Goal: Task Accomplishment & Management: Complete application form

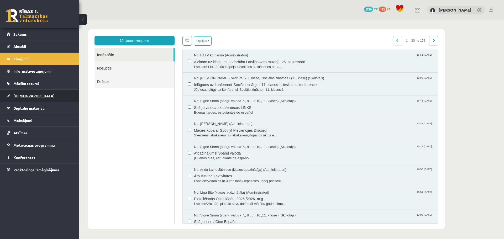
click at [56, 92] on link "[DEMOGRAPHIC_DATA]" at bounding box center [39, 96] width 65 height 12
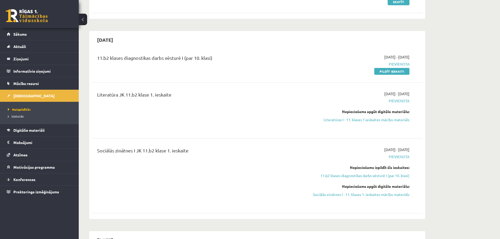
scroll to position [157, 0]
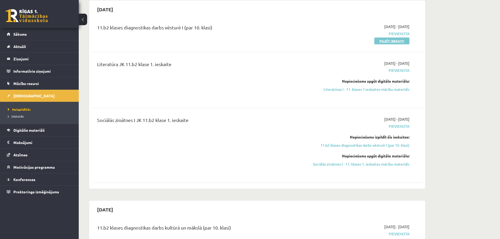
click at [400, 43] on link "Pildīt ieskaiti" at bounding box center [391, 41] width 35 height 7
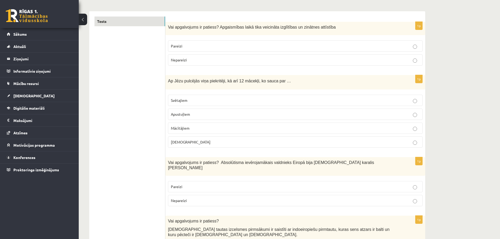
scroll to position [79, 0]
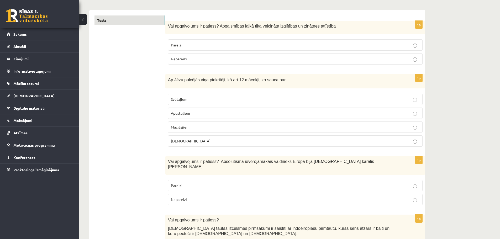
click at [269, 50] on label "Pareizi" at bounding box center [295, 44] width 255 height 11
drag, startPoint x: 231, startPoint y: 80, endPoint x: 273, endPoint y: 77, distance: 42.0
click at [273, 78] on span "Ap Jēzu pulcējās viņa piekritēji, kā arī 12 mācekļi, ko sauca par …" at bounding box center [229, 80] width 123 height 4
click at [189, 112] on span "Apustuļiem" at bounding box center [180, 113] width 19 height 5
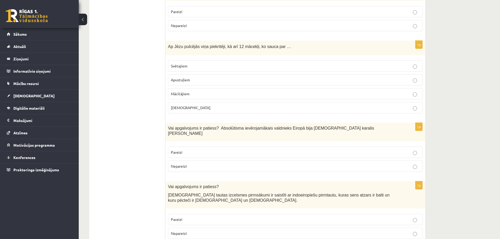
scroll to position [131, 0]
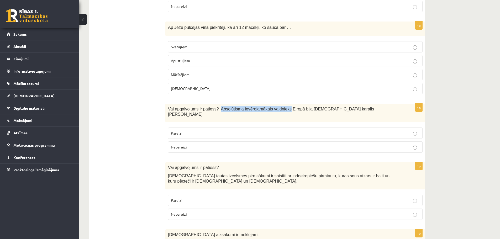
drag, startPoint x: 216, startPoint y: 110, endPoint x: 280, endPoint y: 107, distance: 63.8
click at [280, 107] on span "Vai apgalvojums ir patiess? Absolūtisma ievērojamākais valdnieks Eiropā bija Fr…" at bounding box center [271, 112] width 206 height 10
click at [272, 115] on div "Vai apgalvojums ir patiess? Absolūtisma ievērojamākais valdnieks Eiropā bija Fr…" at bounding box center [295, 113] width 260 height 19
drag, startPoint x: 215, startPoint y: 110, endPoint x: 290, endPoint y: 113, distance: 74.3
click at [293, 114] on div "Vai apgalvojums ir patiess? Absolūtisma ievērojamākais valdnieks Eiropā bija Fr…" at bounding box center [295, 113] width 260 height 19
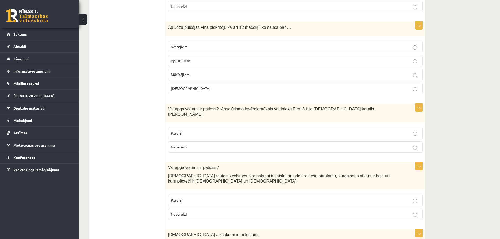
click at [191, 130] on p "Pareizi" at bounding box center [295, 133] width 249 height 6
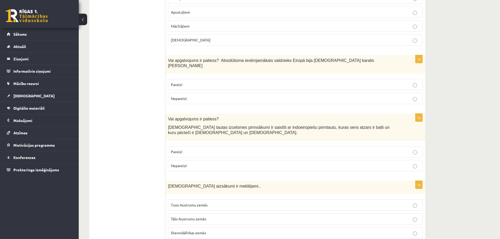
scroll to position [210, 0]
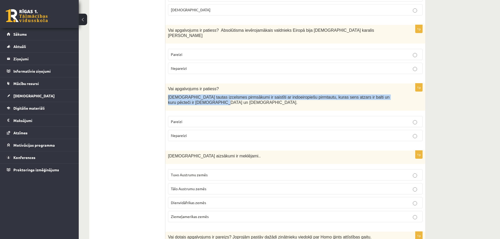
drag, startPoint x: 169, startPoint y: 92, endPoint x: 185, endPoint y: 99, distance: 18.0
click at [185, 99] on p "Latviešu tautas izcelsmes pirmsākumi ir saistīti ar indoeiropiešu pirmtautu, ku…" at bounding box center [282, 99] width 228 height 11
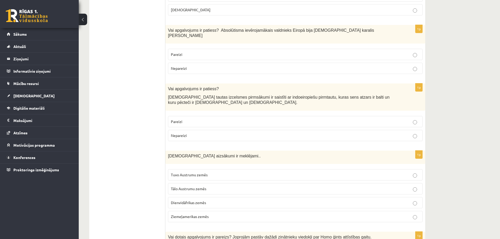
click at [189, 119] on p "Pareizi" at bounding box center [295, 122] width 249 height 6
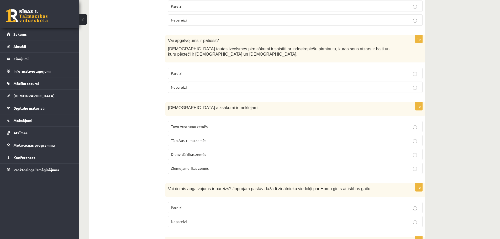
scroll to position [262, 0]
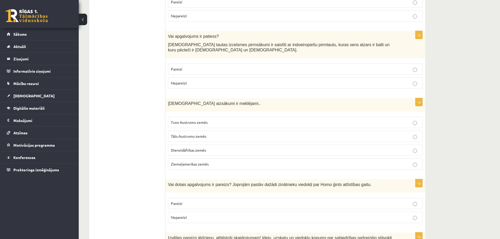
click at [181, 117] on label "Tuvo Austrumu zemēs" at bounding box center [295, 122] width 255 height 11
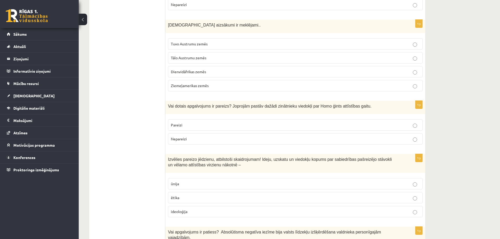
scroll to position [341, 0]
click at [173, 122] on span "Pareizi" at bounding box center [177, 124] width 12 height 5
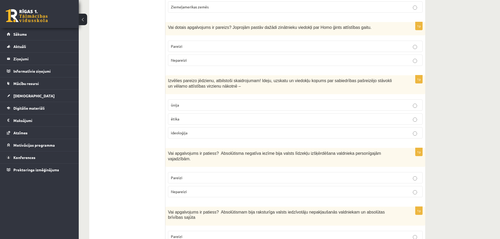
scroll to position [420, 0]
click at [187, 175] on p "Pareizi" at bounding box center [295, 178] width 249 height 6
click at [211, 131] on label "ideoloģija" at bounding box center [295, 132] width 255 height 11
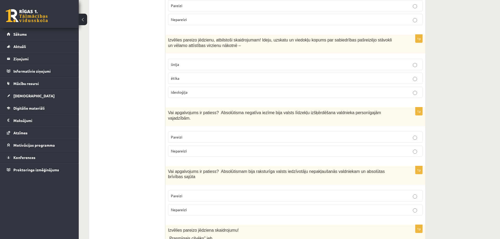
scroll to position [499, 0]
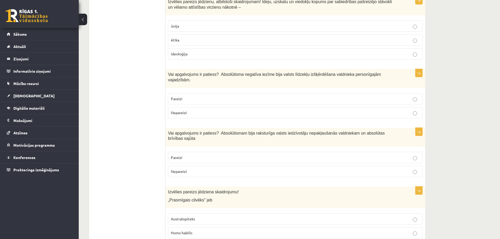
click at [189, 169] on p "Nepareizi" at bounding box center [295, 172] width 249 height 6
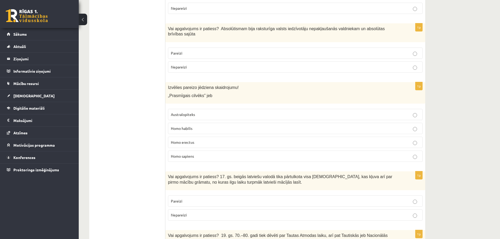
scroll to position [604, 0]
drag, startPoint x: 171, startPoint y: 97, endPoint x: 200, endPoint y: 99, distance: 29.4
click at [200, 108] on label "Australopiteks" at bounding box center [295, 113] width 255 height 11
drag, startPoint x: 172, startPoint y: 124, endPoint x: 164, endPoint y: 127, distance: 8.4
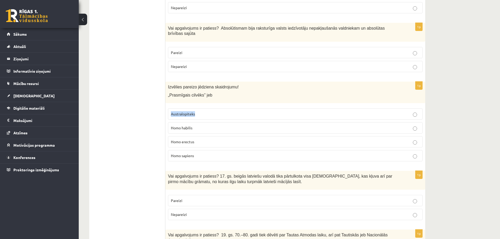
drag, startPoint x: 149, startPoint y: 127, endPoint x: 148, endPoint y: 122, distance: 4.7
drag, startPoint x: 171, startPoint y: 139, endPoint x: 205, endPoint y: 141, distance: 34.7
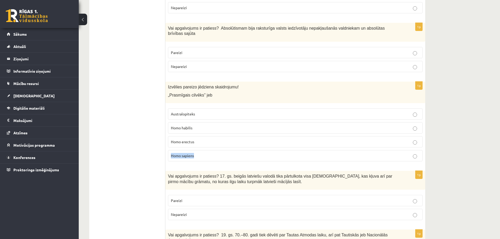
click at [205, 150] on label "Homo sapiens" at bounding box center [295, 155] width 255 height 11
click at [198, 153] on p "Homo sapiens" at bounding box center [295, 156] width 249 height 6
drag, startPoint x: 171, startPoint y: 125, endPoint x: 197, endPoint y: 130, distance: 26.4
click at [197, 136] on label "Homo erectus" at bounding box center [295, 141] width 255 height 11
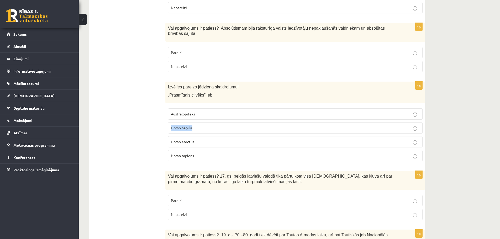
drag, startPoint x: 170, startPoint y: 111, endPoint x: 198, endPoint y: 112, distance: 27.6
click at [198, 122] on label "Homo habilis" at bounding box center [295, 127] width 255 height 11
click at [208, 125] on p "Homo habilis" at bounding box center [295, 128] width 249 height 6
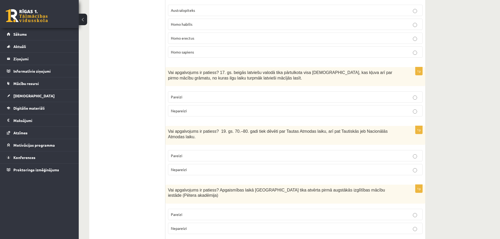
scroll to position [709, 0]
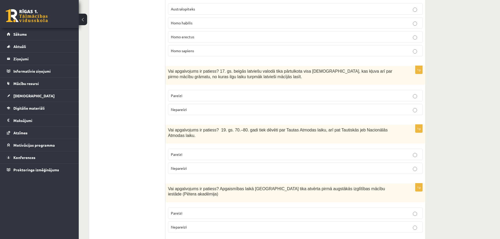
click at [233, 90] on label "Pareizi" at bounding box center [295, 95] width 255 height 11
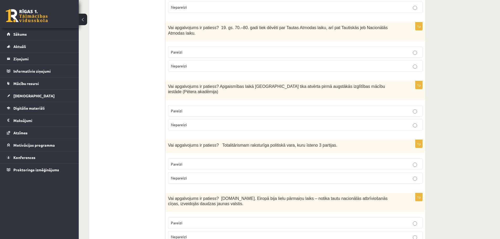
scroll to position [814, 0]
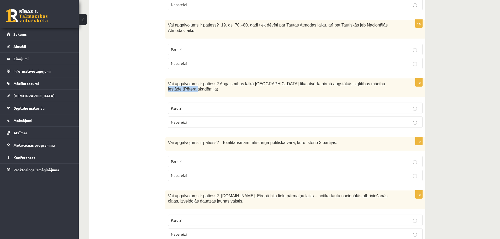
drag, startPoint x: 351, startPoint y: 62, endPoint x: 381, endPoint y: 64, distance: 30.0
click at [382, 81] on p "Vai apgalvojums ir patiess? Apgaismības laikā Jelgavā tika atvērta pirmā augstā…" at bounding box center [282, 86] width 228 height 11
click at [466, 64] on div "11.b2 klases diagnosticējošais darbs Vēsturē I par 10.klases mācību vielu , Iev…" at bounding box center [289, 199] width 421 height 1985
click at [177, 47] on span "Pareizi" at bounding box center [177, 49] width 12 height 5
click at [200, 106] on p "Pareizi" at bounding box center [295, 109] width 249 height 6
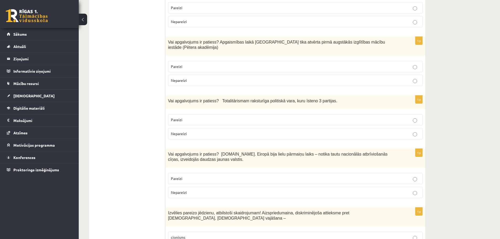
scroll to position [866, 0]
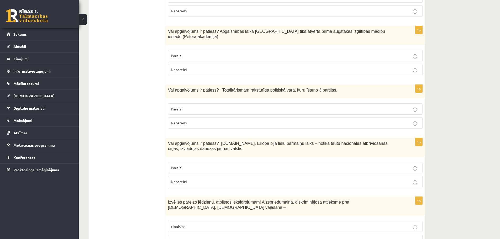
click at [246, 120] on p "Nepareizi" at bounding box center [295, 123] width 249 height 6
click at [213, 165] on p "Pareizi" at bounding box center [295, 168] width 249 height 6
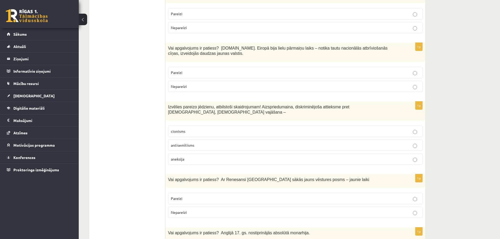
scroll to position [971, 0]
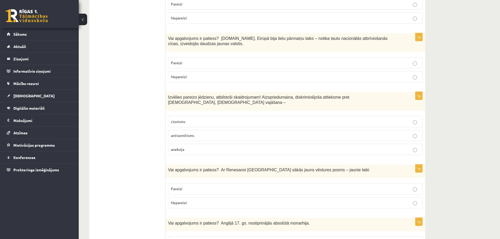
click at [199, 133] on p "antisemītisms" at bounding box center [295, 136] width 249 height 6
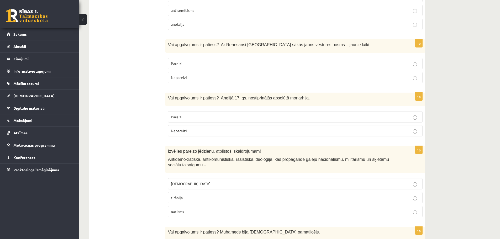
scroll to position [1099, 0]
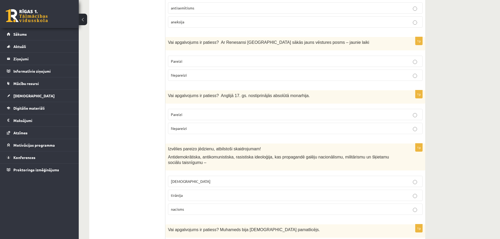
click at [199, 59] on p "Pareizi" at bounding box center [295, 62] width 249 height 6
click at [213, 126] on p "Nepareizi" at bounding box center [295, 129] width 249 height 6
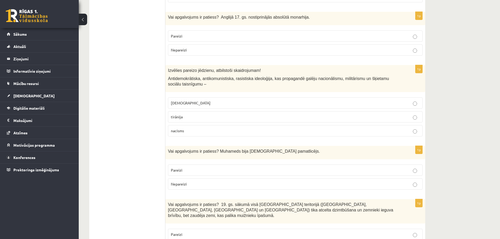
scroll to position [1177, 0]
click at [173, 100] on p "fašisms" at bounding box center [295, 103] width 249 height 6
click at [202, 167] on p "Pareizi" at bounding box center [295, 170] width 249 height 6
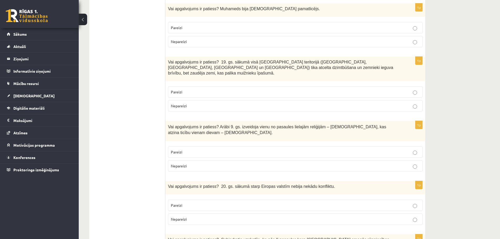
scroll to position [1335, 0]
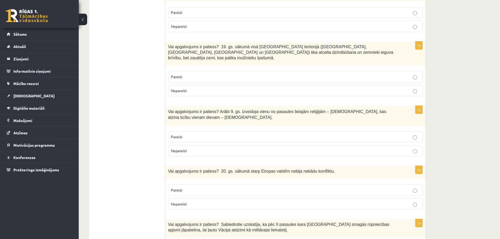
click at [184, 134] on p "Pareizi" at bounding box center [295, 137] width 249 height 6
drag, startPoint x: 215, startPoint y: 75, endPoint x: 320, endPoint y: 75, distance: 105.0
click at [325, 109] on span "Vai apgalvojums ir patiess? Arābi 9. gs. izveidoja vienu no pasaules lielajām r…" at bounding box center [277, 114] width 218 height 10
click at [183, 88] on span "Nepareizi" at bounding box center [179, 90] width 16 height 5
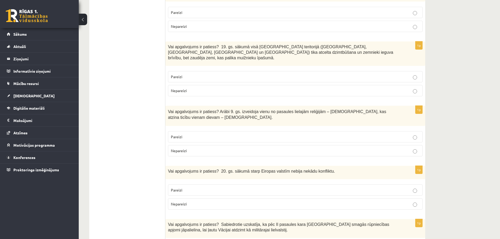
click at [248, 129] on fieldset "Pareizi Nepareizi" at bounding box center [295, 143] width 255 height 29
click at [248, 148] on p "Nepareizi" at bounding box center [295, 151] width 249 height 6
click at [213, 201] on p "Nepareizi" at bounding box center [295, 204] width 249 height 6
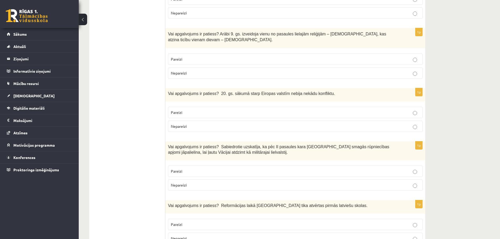
scroll to position [1414, 0]
click at [193, 181] on p "Nepareizi" at bounding box center [295, 184] width 249 height 6
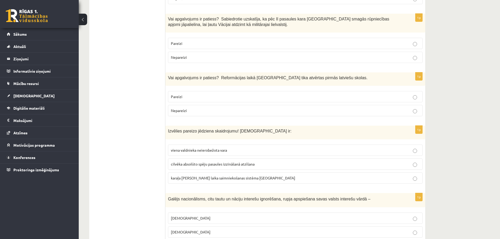
scroll to position [1519, 0]
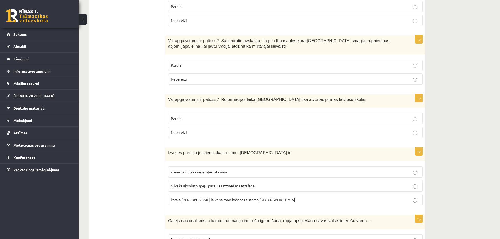
click at [217, 127] on label "Nepareizi" at bounding box center [295, 132] width 255 height 11
click at [177, 170] on span "viena valdnieka neierobežota vara" at bounding box center [199, 172] width 56 height 5
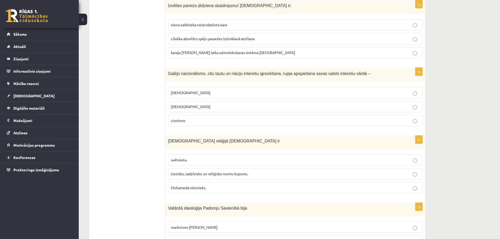
scroll to position [1650, 0]
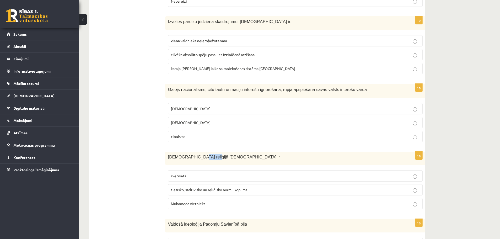
drag, startPoint x: 192, startPoint y: 119, endPoint x: 204, endPoint y: 118, distance: 11.8
click at [204, 155] on span "Islāma reliģijā Šariata ir" at bounding box center [224, 157] width 112 height 4
click at [227, 187] on span "tiesisko, sadzīvisko un reliģisko normu kopums." at bounding box center [209, 189] width 77 height 5
click at [181, 106] on span "šovinisms" at bounding box center [191, 108] width 40 height 5
drag, startPoint x: 170, startPoint y: 71, endPoint x: 188, endPoint y: 72, distance: 18.9
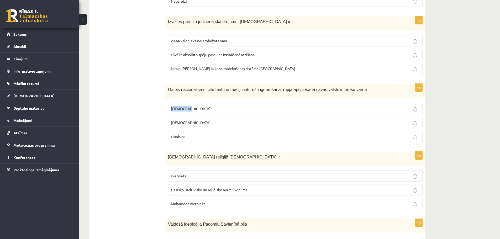
click at [188, 103] on label "šovinisms" at bounding box center [295, 108] width 255 height 11
drag, startPoint x: 170, startPoint y: 98, endPoint x: 186, endPoint y: 99, distance: 16.0
click at [186, 131] on label "cionisms" at bounding box center [295, 136] width 255 height 11
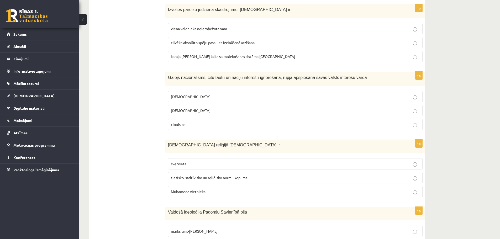
scroll to position [1729, 0]
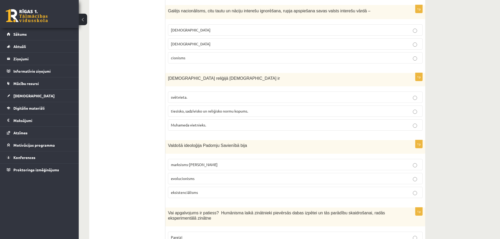
click at [206, 162] on p "marksisms-ļeņinisms" at bounding box center [295, 165] width 249 height 6
drag, startPoint x: 172, startPoint y: 141, endPoint x: 197, endPoint y: 141, distance: 24.9
click at [197, 176] on p "evolucionisms" at bounding box center [295, 179] width 249 height 6
drag, startPoint x: 171, startPoint y: 155, endPoint x: 209, endPoint y: 156, distance: 38.3
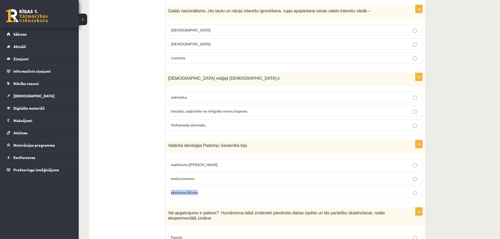
click at [209, 187] on label "eksistenciālisms" at bounding box center [295, 192] width 255 height 11
click at [178, 235] on p "Pareizi" at bounding box center [295, 238] width 249 height 6
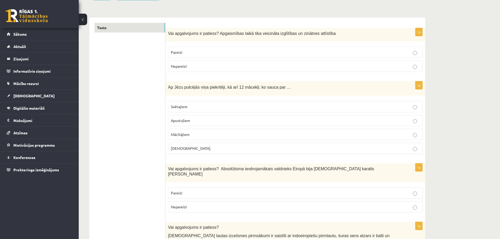
scroll to position [0, 0]
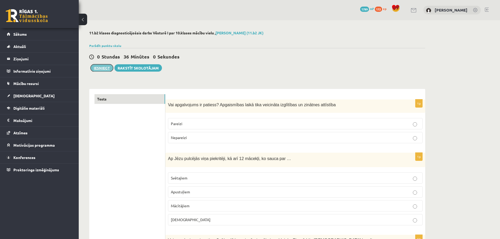
click at [99, 67] on button "Iesniegt" at bounding box center [102, 67] width 23 height 7
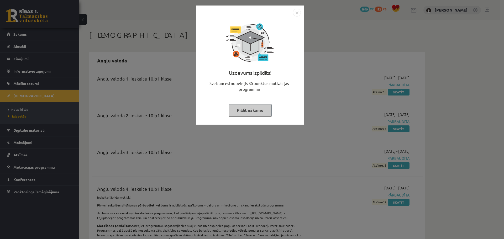
click at [256, 113] on button "Pildīt nākamo" at bounding box center [250, 110] width 43 height 12
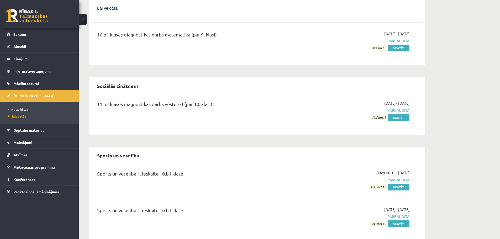
scroll to position [2861, 0]
click at [403, 114] on link "Skatīt" at bounding box center [399, 117] width 22 height 7
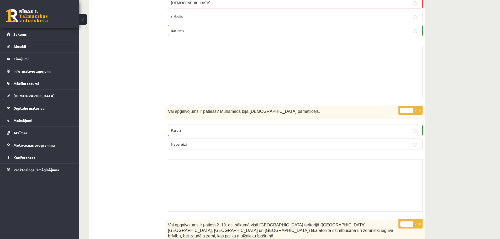
scroll to position [2348, 0]
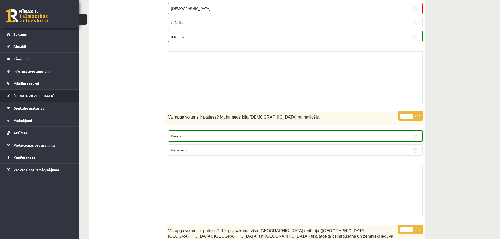
click at [27, 95] on span "[DEMOGRAPHIC_DATA]" at bounding box center [33, 95] width 41 height 5
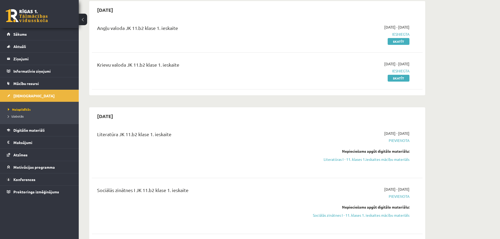
scroll to position [131, 0]
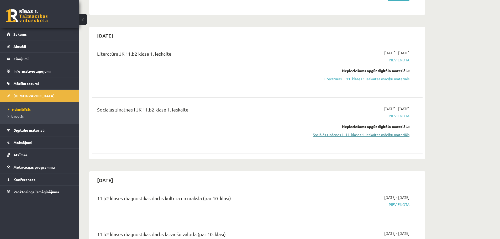
click at [388, 134] on link "Sociālās zinātnes I - 11. klases 1. ieskaites mācību materiāls" at bounding box center [360, 135] width 99 height 6
click at [338, 135] on link "Sociālās zinātnes I - 11. klases 1. ieskaites mācību materiāls" at bounding box center [360, 135] width 99 height 6
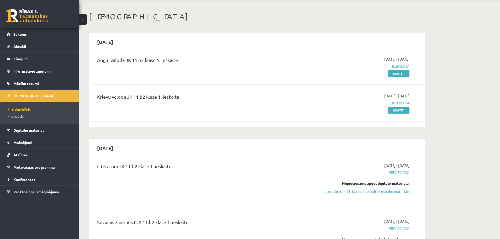
scroll to position [105, 0]
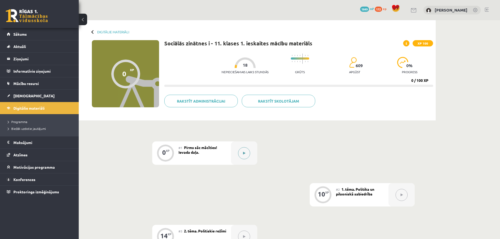
click at [244, 154] on icon at bounding box center [244, 153] width 2 height 3
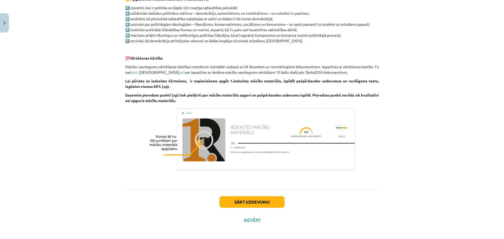
scroll to position [288, 0]
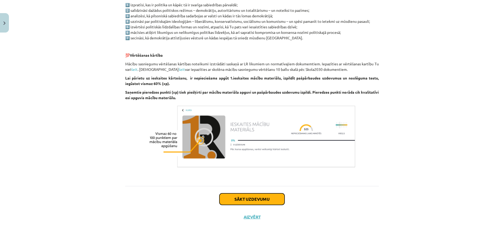
click at [274, 196] on button "Sākt uzdevumu" at bounding box center [251, 199] width 65 height 12
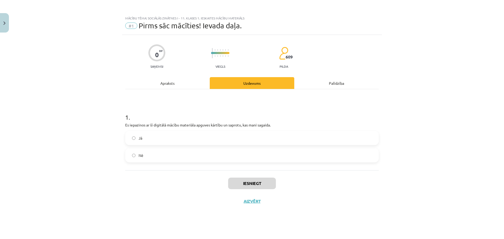
scroll to position [0, 0]
click at [241, 140] on label "Jā" at bounding box center [252, 137] width 252 height 13
click at [259, 181] on button "Iesniegt" at bounding box center [252, 184] width 48 height 12
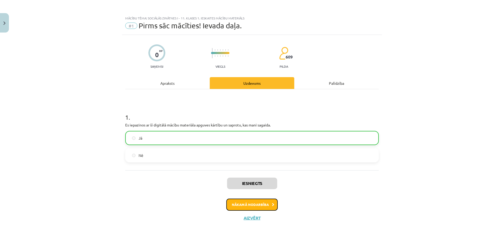
click at [258, 202] on button "Nākamā nodarbība" at bounding box center [251, 205] width 51 height 12
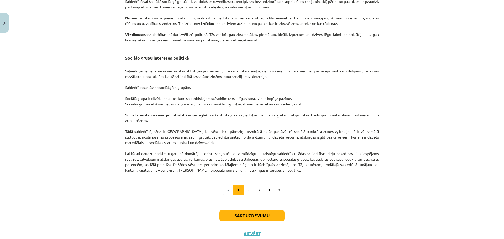
scroll to position [762, 0]
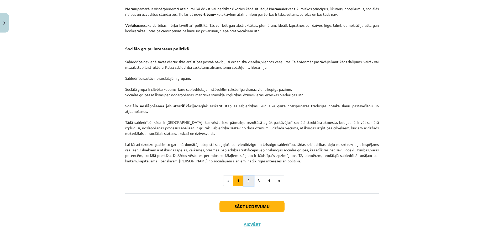
click at [248, 186] on button "2" at bounding box center [248, 181] width 10 height 10
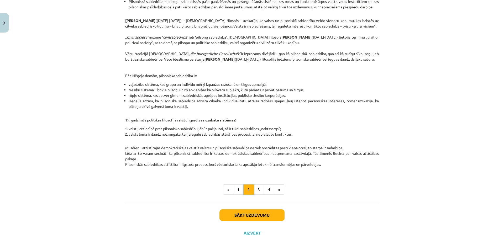
scroll to position [176, 0]
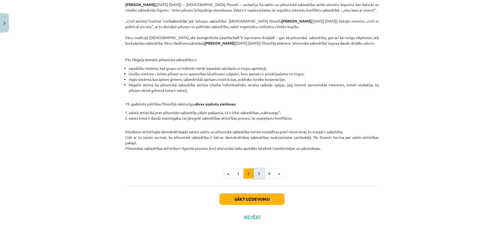
click at [257, 173] on button "3" at bounding box center [259, 174] width 10 height 10
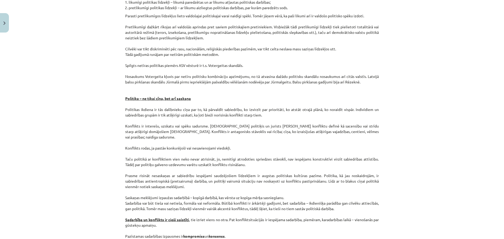
scroll to position [619, 0]
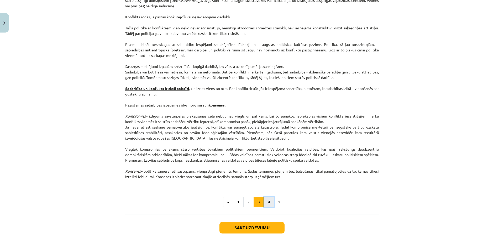
click at [266, 201] on button "4" at bounding box center [269, 202] width 10 height 10
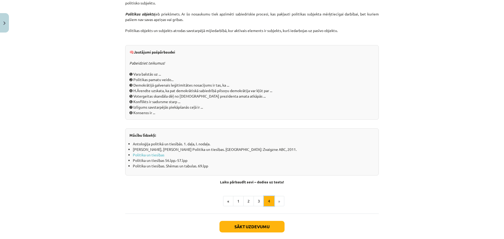
scroll to position [543, 0]
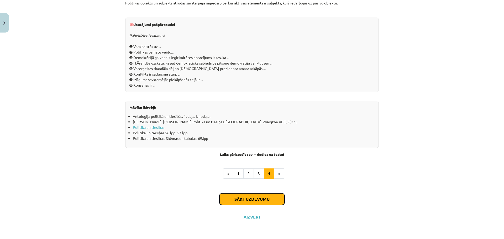
click at [270, 200] on button "Sākt uzdevumu" at bounding box center [251, 199] width 65 height 12
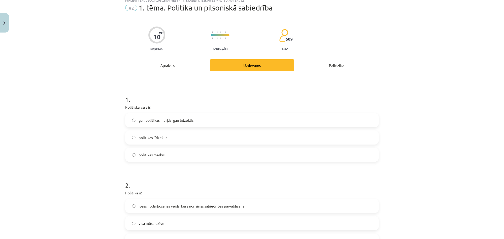
scroll to position [13, 0]
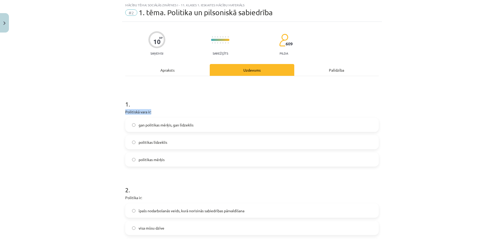
drag, startPoint x: 124, startPoint y: 112, endPoint x: 159, endPoint y: 113, distance: 34.9
click at [159, 113] on p "Politiskā vara ir:" at bounding box center [252, 112] width 254 height 6
click at [168, 126] on span "gan politikas mērķis, gan līdzeklis" at bounding box center [166, 125] width 55 height 6
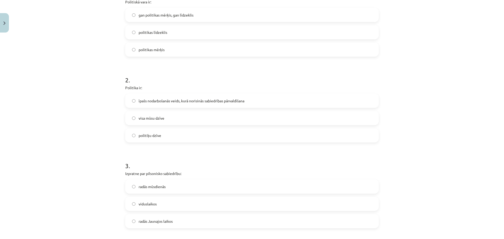
scroll to position [144, 0]
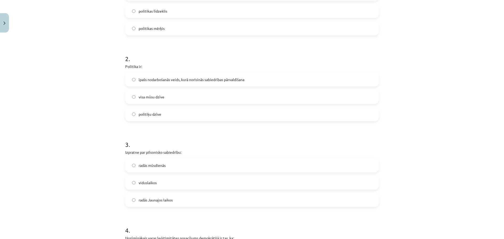
click at [207, 82] on span "īpašs nodarbošanās veids, kurā norisinās sabiedrības pārvaldīšana" at bounding box center [192, 80] width 106 height 6
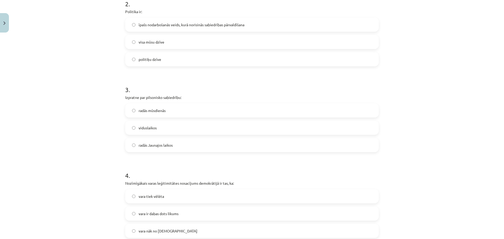
scroll to position [223, 0]
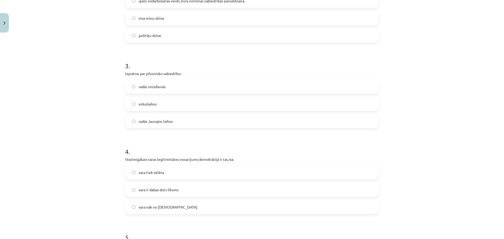
click at [157, 104] on label "viduslaikos" at bounding box center [252, 103] width 252 height 13
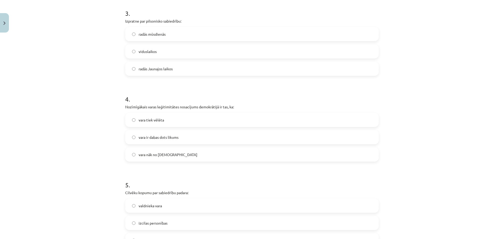
scroll to position [328, 0]
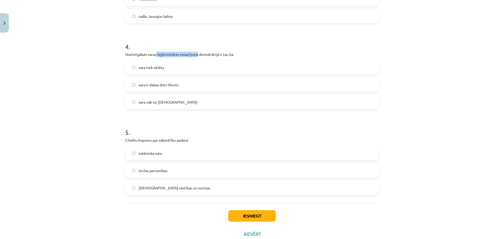
drag, startPoint x: 155, startPoint y: 54, endPoint x: 196, endPoint y: 54, distance: 40.7
click at [196, 54] on p "Nozīmīgākais varas leģitimitātes nosacījums demokrātijā ir tas, ka:" at bounding box center [252, 55] width 254 height 6
click at [146, 71] on label "vara tiek vēlēta" at bounding box center [252, 67] width 252 height 13
click at [146, 191] on label "[DEMOGRAPHIC_DATA] vērtības un normas" at bounding box center [252, 187] width 252 height 13
click at [262, 213] on button "Iesniegt" at bounding box center [252, 216] width 48 height 12
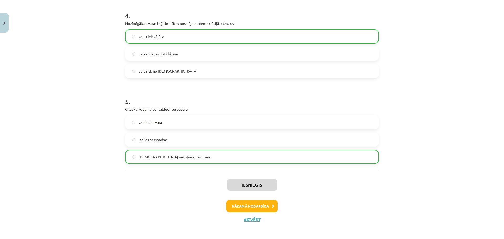
scroll to position [362, 0]
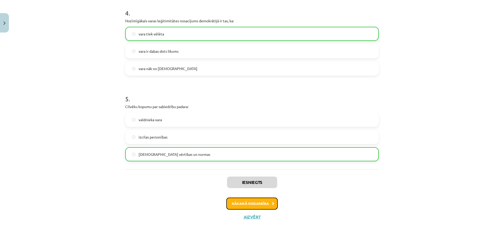
click at [256, 205] on button "Nākamā nodarbība" at bounding box center [251, 204] width 51 height 12
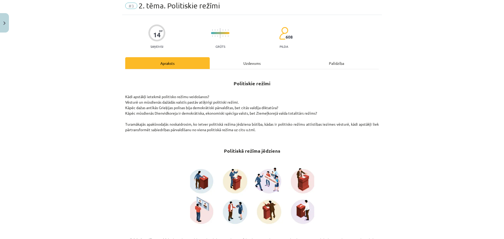
scroll to position [13, 0]
